Goal: Task Accomplishment & Management: Manage account settings

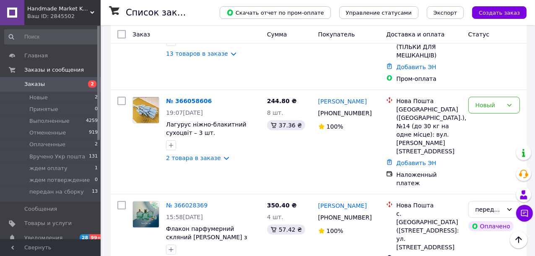
scroll to position [305, 0]
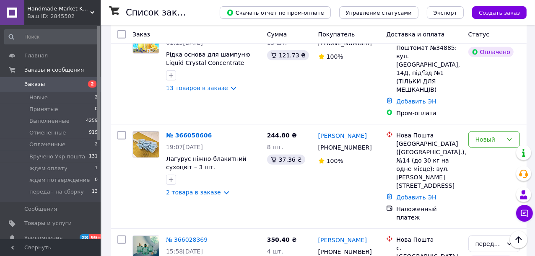
click at [178, 132] on link "№ 366058606" at bounding box center [189, 135] width 46 height 7
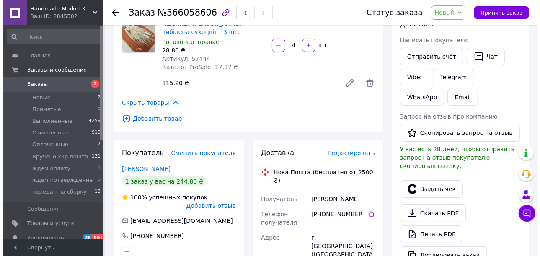
scroll to position [152, 0]
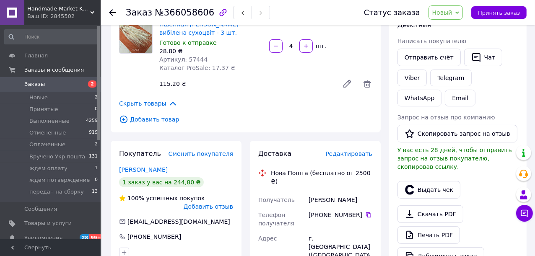
click at [339, 150] on span "Редактировать" at bounding box center [348, 153] width 47 height 7
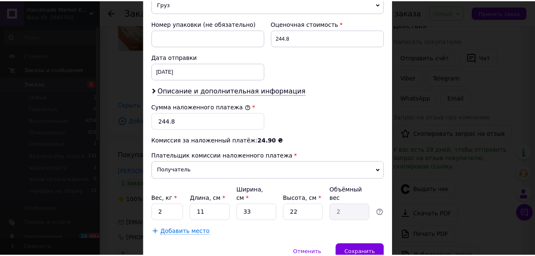
scroll to position [379, 0]
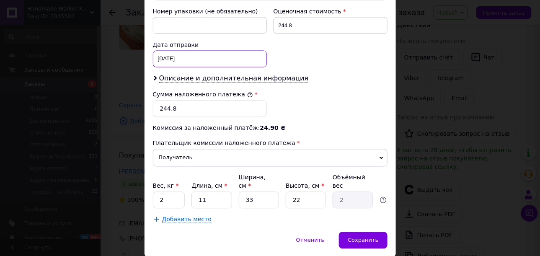
click at [187, 51] on div "[DATE] < 2025 > < Октябрь > Пн Вт Ср Чт Пт Сб Вс 29 30 1 2 3 4 5 6 7 8 9 10 11 …" at bounding box center [210, 59] width 114 height 17
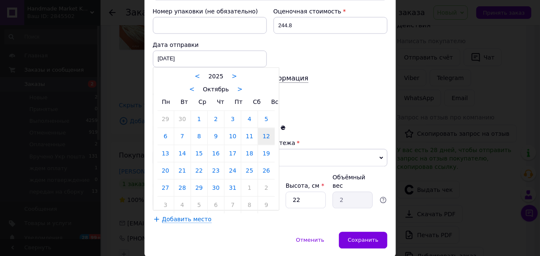
drag, startPoint x: 163, startPoint y: 133, endPoint x: 168, endPoint y: 148, distance: 15.9
click at [163, 145] on link "13" at bounding box center [166, 153] width 16 height 17
type input "[DATE]"
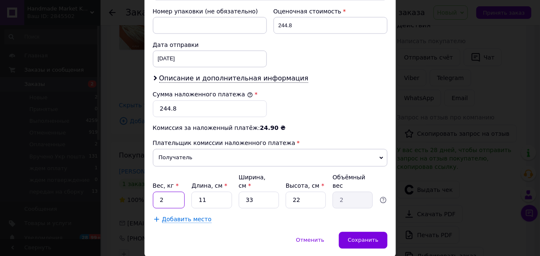
drag, startPoint x: 164, startPoint y: 170, endPoint x: 165, endPoint y: 144, distance: 26.4
click at [153, 192] on input "2" at bounding box center [169, 200] width 32 height 17
type input "0.5"
drag, startPoint x: 254, startPoint y: 171, endPoint x: 341, endPoint y: 138, distance: 93.6
click at [244, 192] on input "33" at bounding box center [259, 200] width 40 height 17
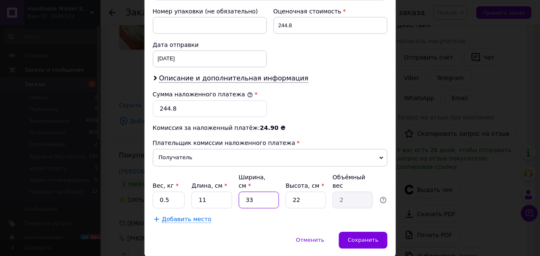
type input "2"
type input "0.12"
type input "25"
type input "1.51"
type input "25"
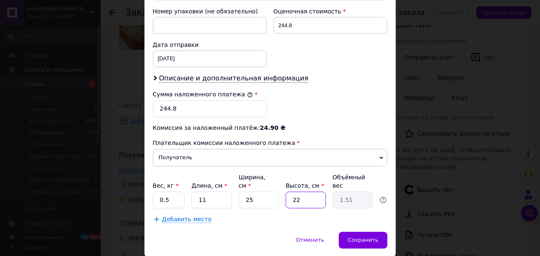
drag, startPoint x: 306, startPoint y: 173, endPoint x: 288, endPoint y: 172, distance: 18.0
click at [290, 192] on input "22" at bounding box center [306, 200] width 40 height 17
type input "1"
type input "0.1"
type input "10"
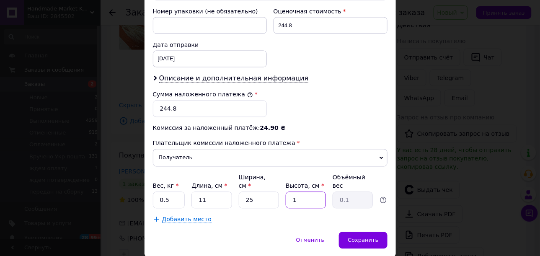
type input "0.69"
type input "10"
click at [356, 237] on span "Сохранить" at bounding box center [363, 240] width 31 height 6
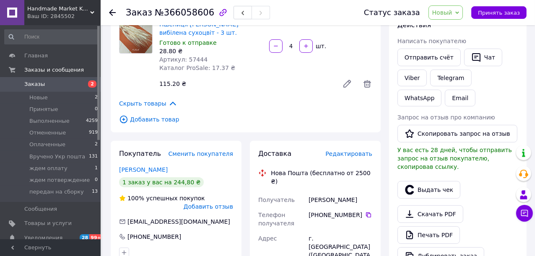
click at [461, 13] on span "Новый" at bounding box center [445, 12] width 35 height 14
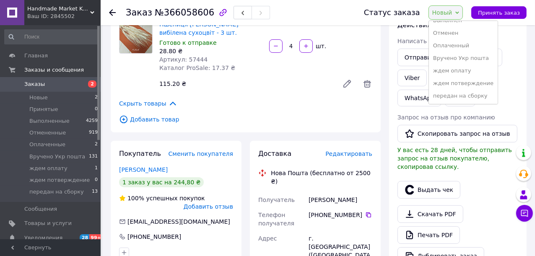
click at [455, 83] on li "ждем потверждение" at bounding box center [463, 83] width 69 height 13
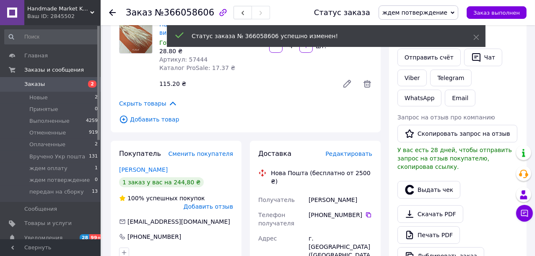
click at [350, 150] on span "Редактировать" at bounding box center [348, 153] width 47 height 7
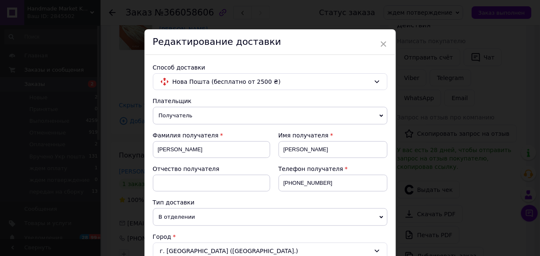
click at [475, 136] on div "× Редактирование доставки Способ доставки Нова Пошта (бесплатно от 2500 ₴) Плат…" at bounding box center [270, 128] width 540 height 256
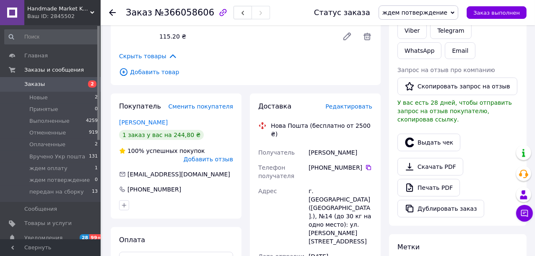
scroll to position [190, 0]
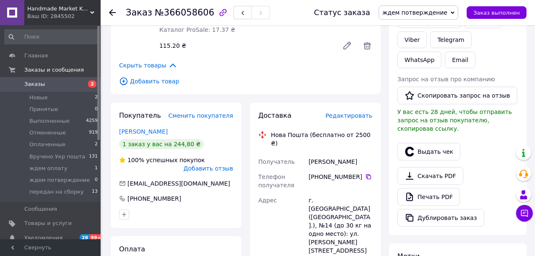
click at [365, 173] on icon at bounding box center [368, 176] width 7 height 7
drag, startPoint x: 205, startPoint y: 12, endPoint x: 177, endPoint y: 8, distance: 28.4
click at [191, 12] on div "Заказ №366058606" at bounding box center [198, 12] width 144 height 14
drag, startPoint x: 161, startPoint y: 13, endPoint x: 190, endPoint y: 23, distance: 30.6
click at [190, 23] on div "Заказ №366058606" at bounding box center [211, 12] width 171 height 25
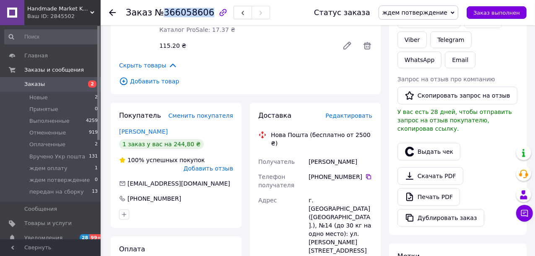
copy span "366058606"
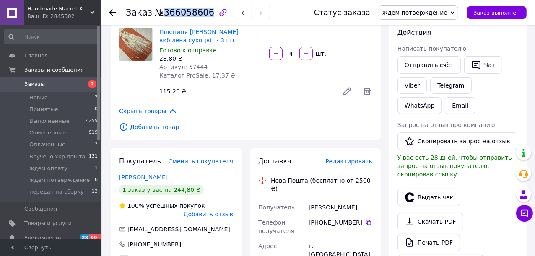
scroll to position [114, 0]
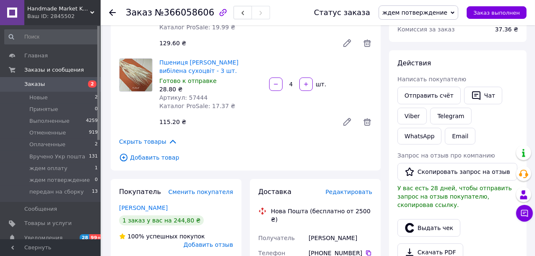
click at [114, 10] on icon at bounding box center [112, 12] width 7 height 7
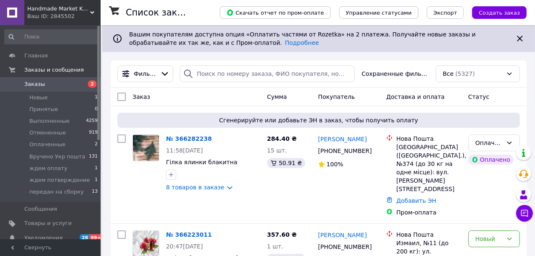
click at [185, 139] on link "№ 366282238" at bounding box center [189, 138] width 46 height 7
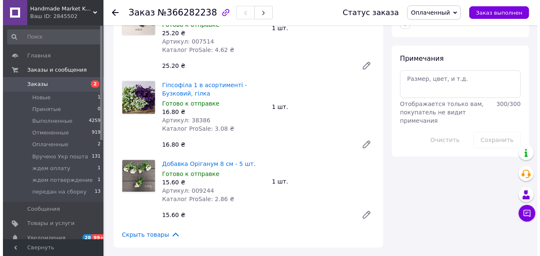
scroll to position [724, 0]
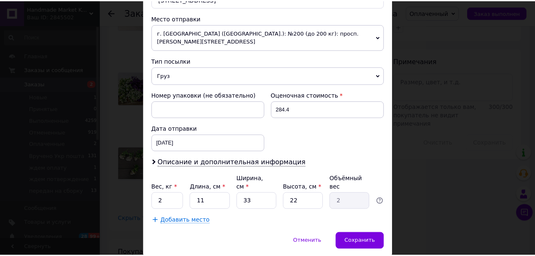
scroll to position [296, 0]
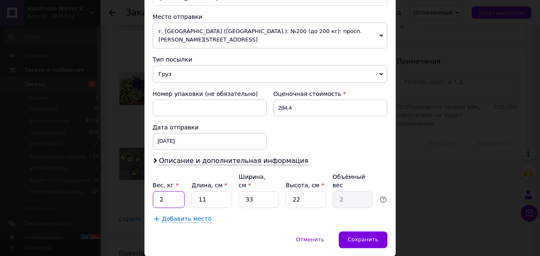
drag, startPoint x: 167, startPoint y: 173, endPoint x: 163, endPoint y: 163, distance: 10.0
type input "0.5"
drag, startPoint x: 253, startPoint y: 171, endPoint x: 242, endPoint y: 174, distance: 11.0
click at [241, 191] on input "33" at bounding box center [259, 199] width 40 height 17
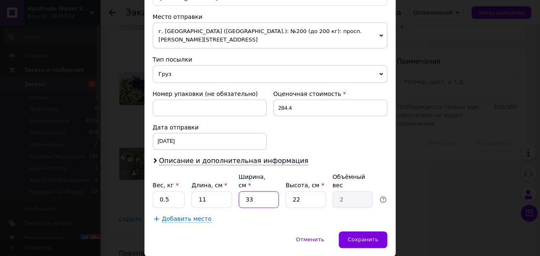
type input "1"
type input "0.1"
type input "15"
type input "0.91"
type input "15"
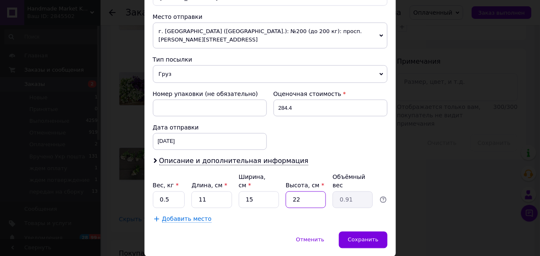
drag, startPoint x: 300, startPoint y: 167, endPoint x: 288, endPoint y: 178, distance: 16.3
click at [288, 191] on div "22" at bounding box center [306, 199] width 40 height 17
type input "1"
type input "0.1"
type input "10"
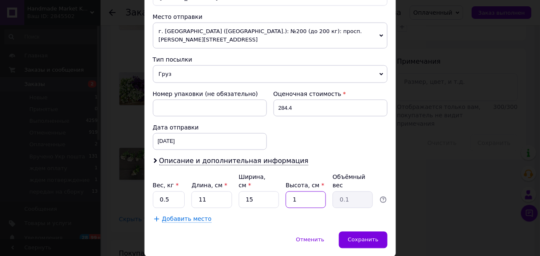
type input "0.41"
type input "10"
click at [362, 232] on div "Сохранить" at bounding box center [363, 240] width 48 height 17
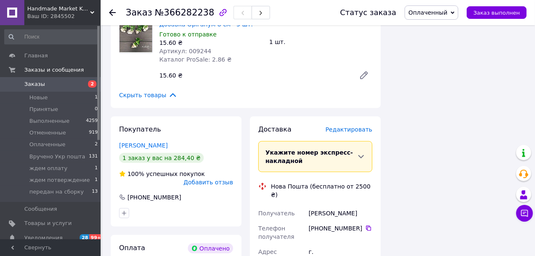
scroll to position [876, 0]
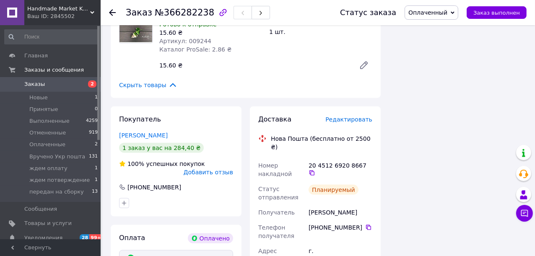
click at [454, 14] on icon at bounding box center [452, 13] width 4 height 4
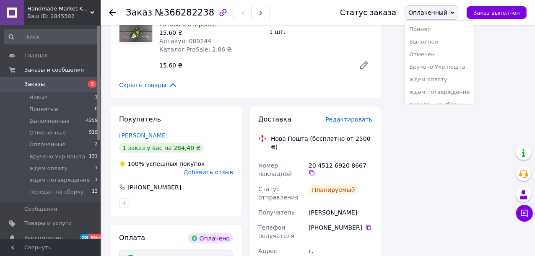
click at [432, 28] on li "Принят" at bounding box center [439, 29] width 69 height 13
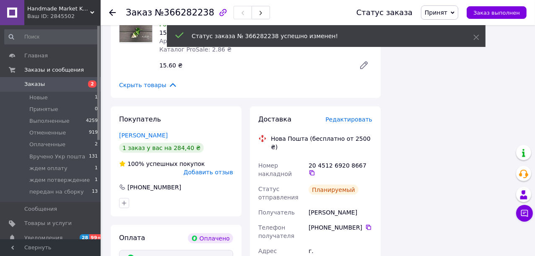
click at [365, 224] on icon at bounding box center [368, 227] width 7 height 7
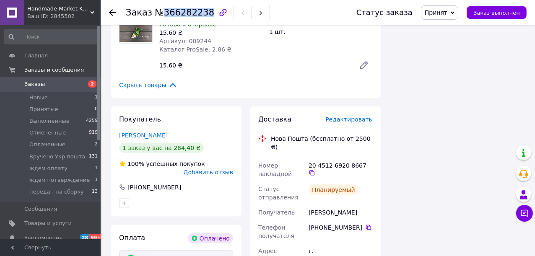
drag, startPoint x: 202, startPoint y: 13, endPoint x: 160, endPoint y: 14, distance: 42.3
click at [160, 14] on span "№366282238" at bounding box center [184, 13] width 59 height 10
copy span "366282238"
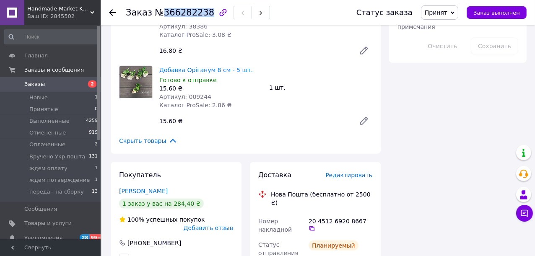
scroll to position [800, 0]
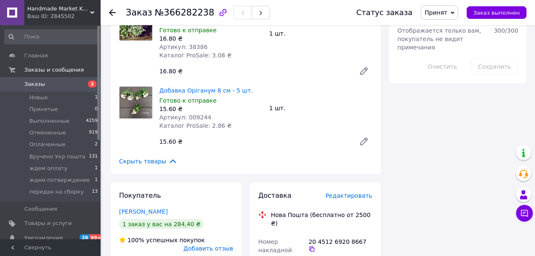
click at [314, 247] on icon at bounding box center [311, 249] width 5 height 5
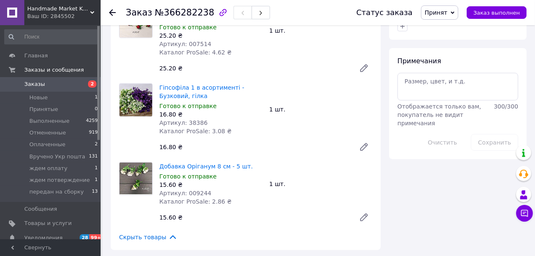
scroll to position [724, 0]
click at [110, 9] on icon at bounding box center [112, 12] width 7 height 7
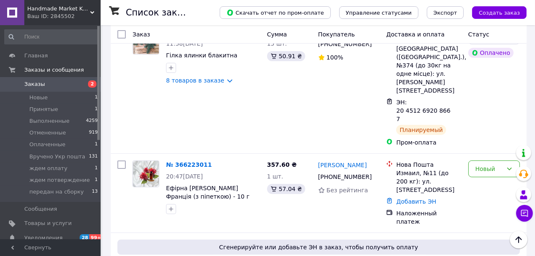
scroll to position [228, 0]
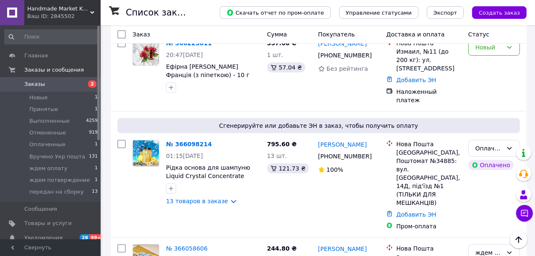
click at [185, 141] on link "№ 366098214" at bounding box center [189, 144] width 46 height 7
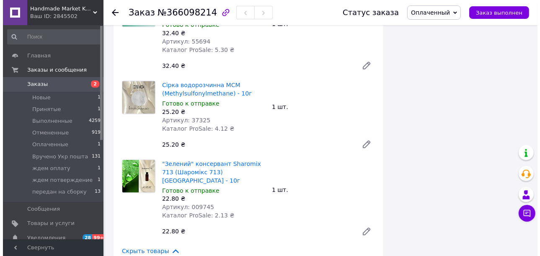
scroll to position [1218, 0]
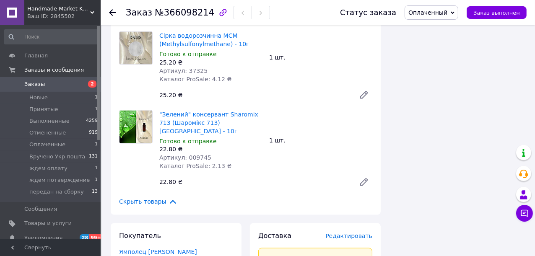
click at [344, 233] on span "Редактировать" at bounding box center [348, 236] width 47 height 7
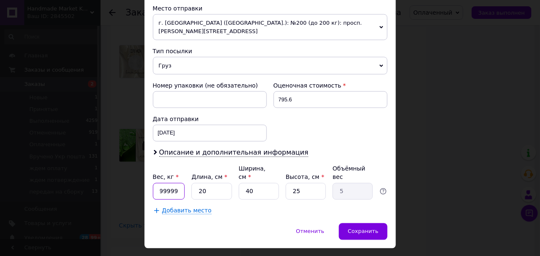
scroll to position [0, 8]
drag, startPoint x: 179, startPoint y: 173, endPoint x: 157, endPoint y: 169, distance: 22.5
click at [161, 183] on input "0.01999999977648258" at bounding box center [169, 191] width 32 height 17
drag, startPoint x: 178, startPoint y: 168, endPoint x: 150, endPoint y: 170, distance: 28.1
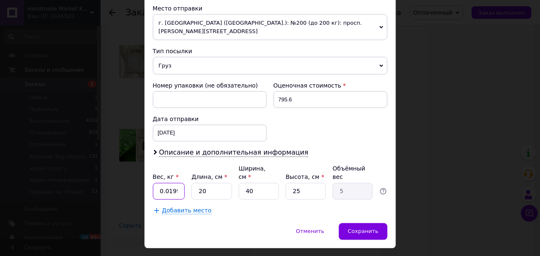
type input "9977648258"
drag, startPoint x: 154, startPoint y: 173, endPoint x: 264, endPoint y: 140, distance: 114.4
click at [219, 176] on div "Вес, кг * 9977648258 Длина, см * 20 Ширина, см * 40 Высота, см * 25 Объёмный ве…" at bounding box center [270, 182] width 235 height 35
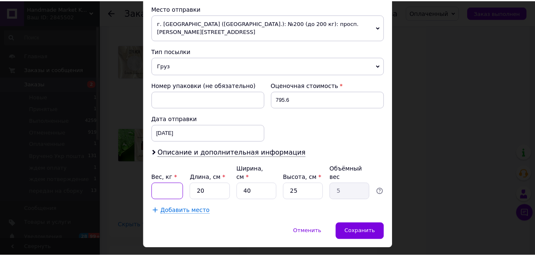
scroll to position [0, 0]
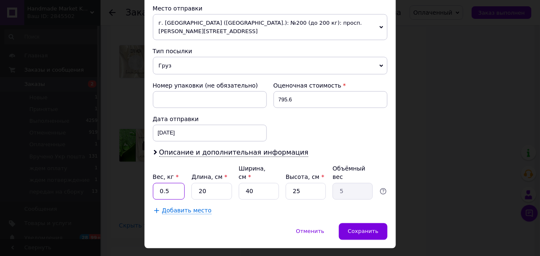
type input "0.5"
click at [193, 183] on input "20" at bounding box center [211, 191] width 40 height 17
type input "1"
type input "0.25"
type input "15"
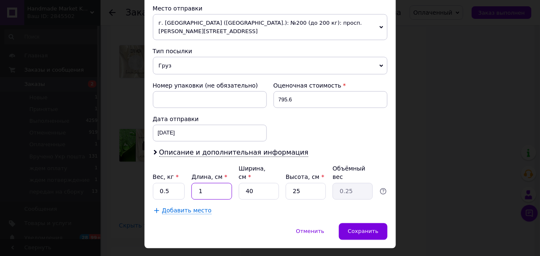
type input "3.75"
type input "15"
drag, startPoint x: 251, startPoint y: 170, endPoint x: 240, endPoint y: 170, distance: 11.7
click at [233, 168] on div "Вес, кг * 0.5 Длина, см * 15 Ширина, см * 40 Высота, см * 25 Объёмный вес 3.75" at bounding box center [270, 182] width 235 height 35
type input "1"
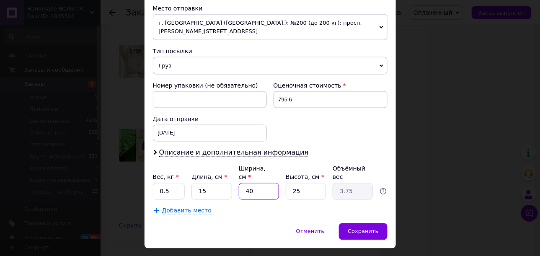
type input "0.1"
type input "15"
type input "1.41"
type input "15"
drag, startPoint x: 305, startPoint y: 173, endPoint x: 290, endPoint y: 159, distance: 20.5
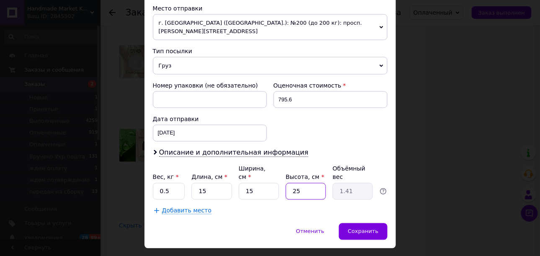
click at [279, 170] on div "Вес, кг * 0.5 Длина, см * 15 Ширина, см * 15 Высота, см * 25 Объёмный вес 1.41" at bounding box center [270, 182] width 235 height 35
type input "1"
type input "0.1"
type input "15"
type input "0.84"
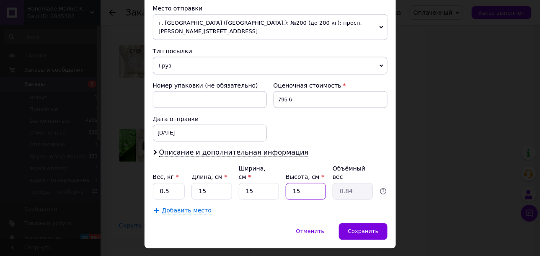
type input "1"
type input "0.1"
type input "12"
type input "0.68"
type input "12"
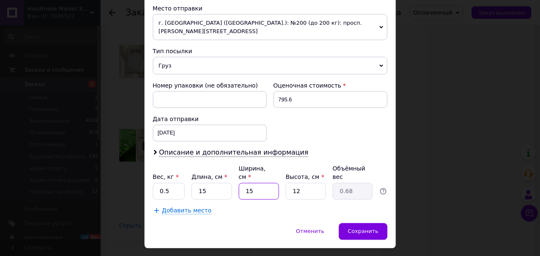
click at [251, 183] on input "15" at bounding box center [259, 191] width 40 height 17
type input "1"
type input "0.1"
type input "12"
type input "0.54"
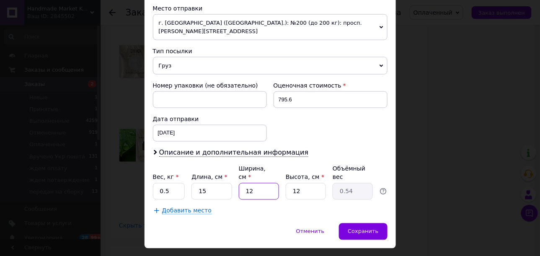
type input "12"
click at [366, 228] on span "Сохранить" at bounding box center [363, 231] width 31 height 6
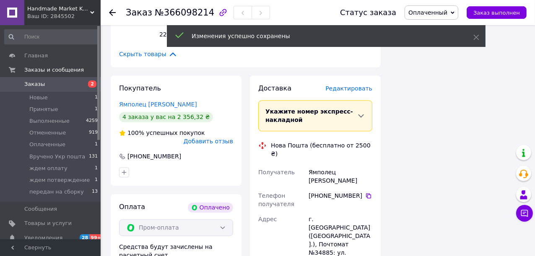
scroll to position [1371, 0]
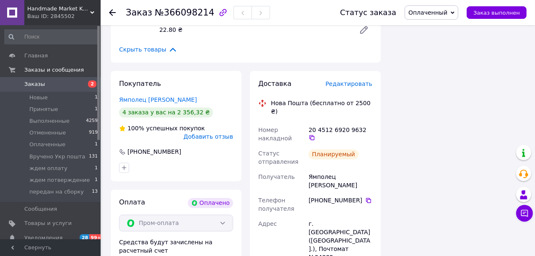
click at [454, 11] on icon at bounding box center [452, 13] width 4 height 4
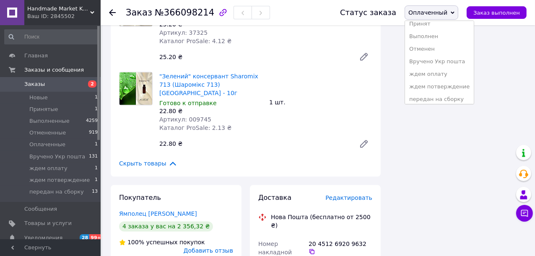
scroll to position [0, 0]
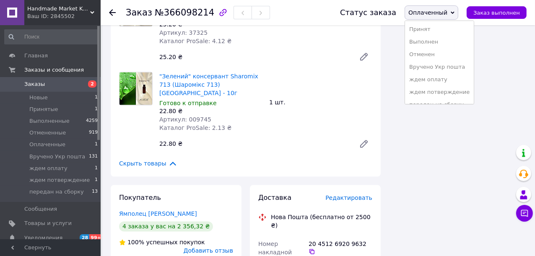
click at [428, 33] on li "Принят" at bounding box center [439, 29] width 69 height 13
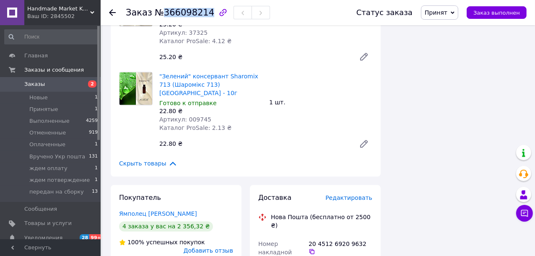
drag, startPoint x: 159, startPoint y: 13, endPoint x: 201, endPoint y: 16, distance: 42.0
click at [201, 16] on span "№366098214" at bounding box center [184, 13] width 59 height 10
copy span "366098214"
click at [315, 248] on icon at bounding box center [311, 251] width 7 height 7
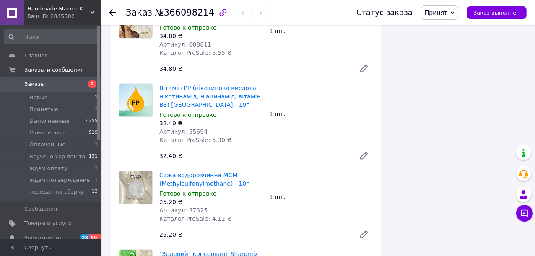
scroll to position [1066, 0]
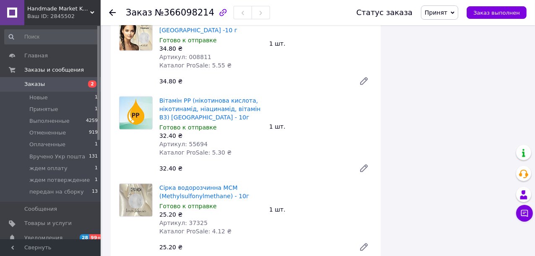
click at [110, 11] on use at bounding box center [112, 12] width 7 height 7
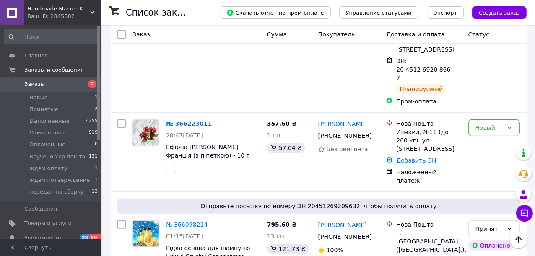
scroll to position [190, 0]
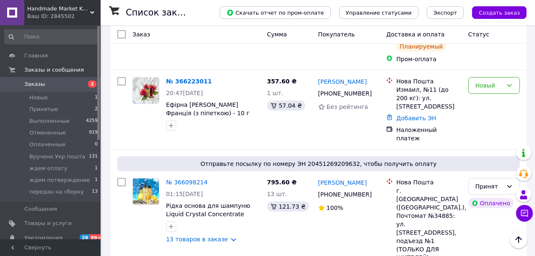
click at [186, 78] on link "№ 366223011" at bounding box center [189, 81] width 46 height 7
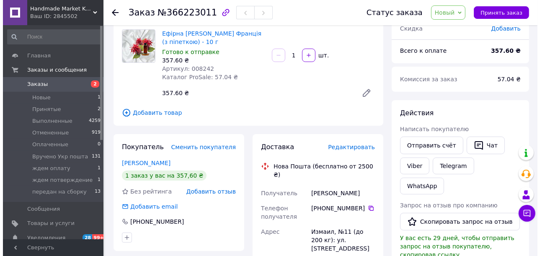
scroll to position [114, 0]
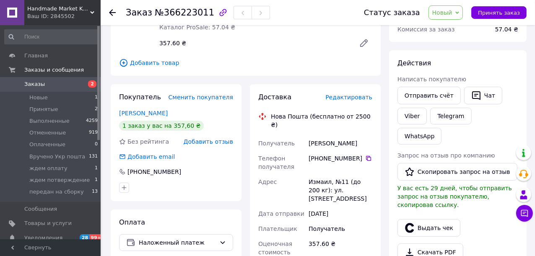
click at [344, 94] on span "Редактировать" at bounding box center [348, 97] width 47 height 7
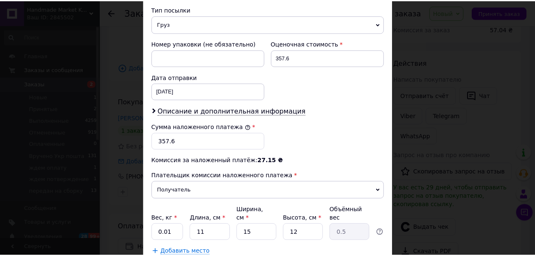
scroll to position [379, 0]
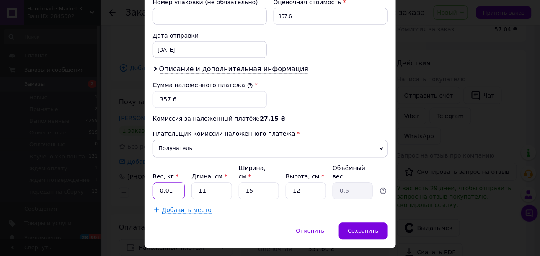
drag, startPoint x: 171, startPoint y: 171, endPoint x: 153, endPoint y: 158, distance: 21.7
type input "0.5"
drag, startPoint x: 361, startPoint y: 214, endPoint x: 361, endPoint y: 209, distance: 4.6
click at [359, 228] on span "Сохранить" at bounding box center [363, 231] width 31 height 6
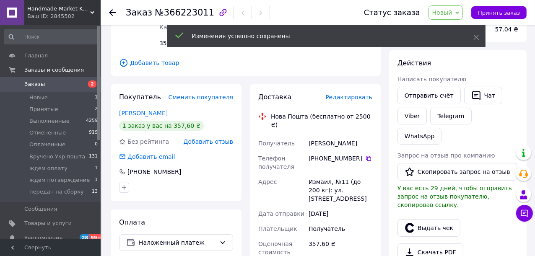
click at [459, 13] on icon at bounding box center [457, 12] width 4 height 3
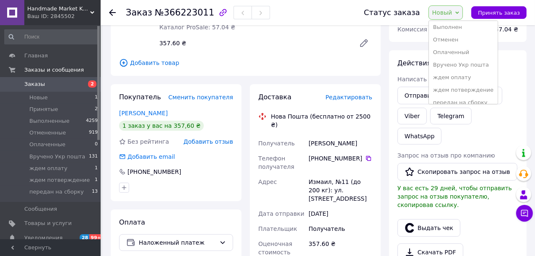
scroll to position [21, 0]
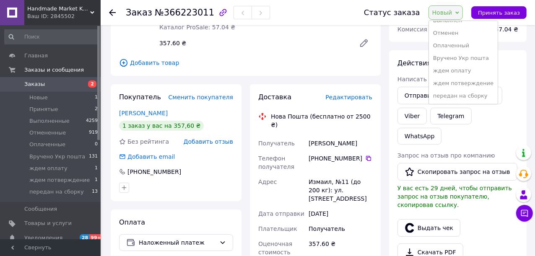
click at [456, 85] on li "ждем потверждение" at bounding box center [463, 83] width 69 height 13
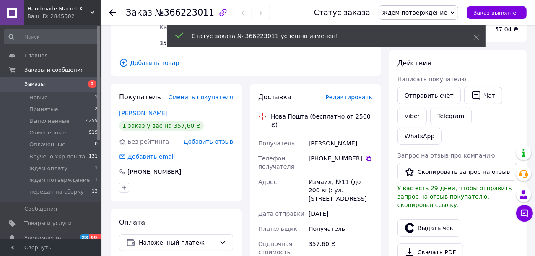
click at [366, 156] on icon at bounding box center [368, 158] width 5 height 5
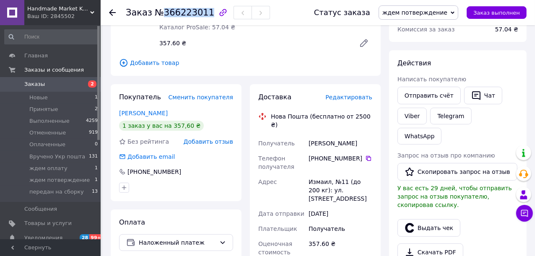
drag, startPoint x: 161, startPoint y: 13, endPoint x: 201, endPoint y: 21, distance: 41.1
click at [201, 21] on div "Заказ №366223011" at bounding box center [211, 12] width 171 height 25
copy span "366223011"
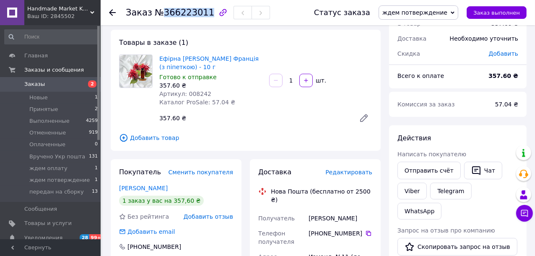
scroll to position [38, 0]
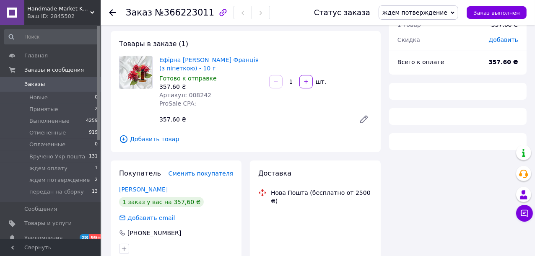
scroll to position [38, 0]
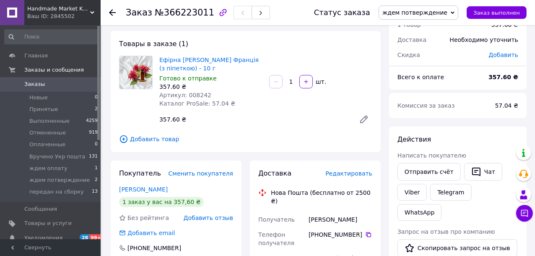
click at [54, 171] on span "ждем оплату" at bounding box center [48, 169] width 38 height 8
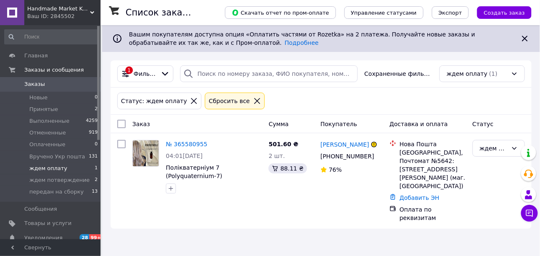
click at [376, 157] on icon at bounding box center [379, 156] width 7 height 7
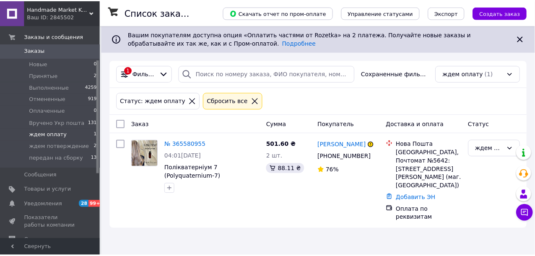
scroll to position [76, 0]
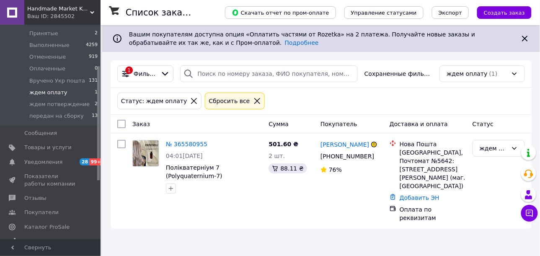
click at [47, 226] on span "Каталог ProSale" at bounding box center [46, 227] width 45 height 8
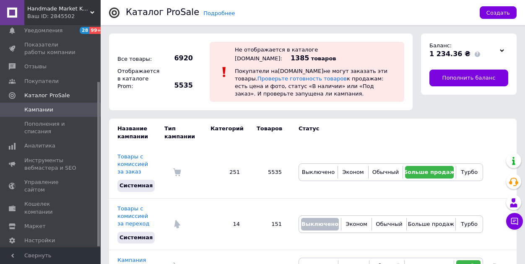
scroll to position [75, 0]
